Goal: Task Accomplishment & Management: Manage account settings

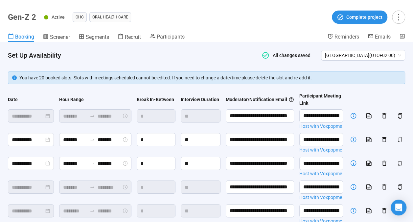
scroll to position [0, 182]
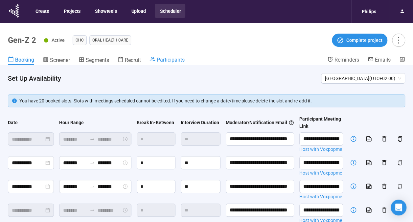
click at [159, 59] on span "Participants" at bounding box center [171, 60] width 28 height 6
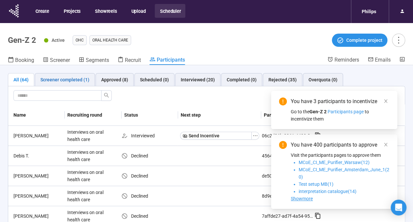
click at [73, 79] on div "Screener completed (1)" at bounding box center [64, 79] width 49 height 7
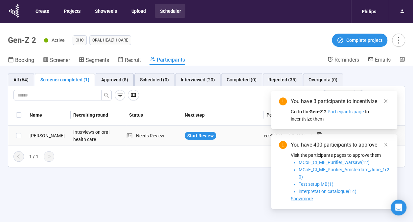
click at [36, 135] on div "[PERSON_NAME]" at bounding box center [49, 135] width 44 height 7
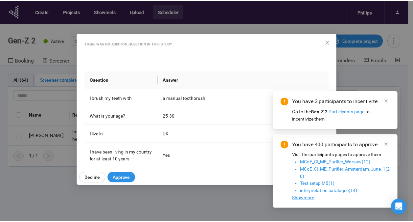
scroll to position [61, 0]
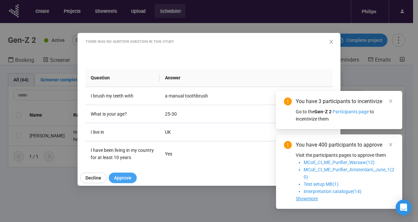
click at [120, 180] on span "Approve" at bounding box center [122, 177] width 17 height 7
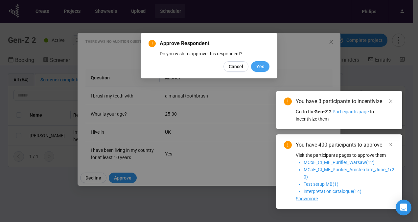
click at [258, 68] on span "Yes" at bounding box center [260, 66] width 8 height 7
